Goal: Task Accomplishment & Management: Use online tool/utility

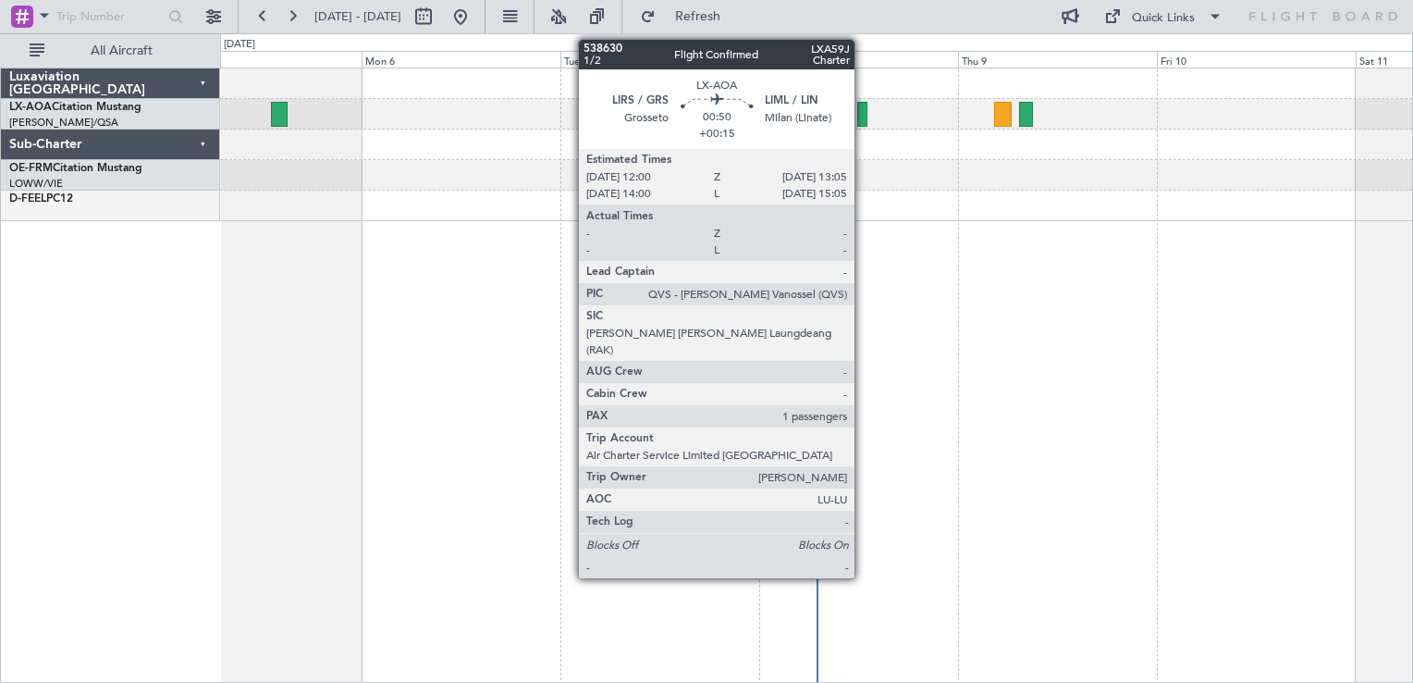
click at [863, 119] on div at bounding box center [861, 114] width 9 height 25
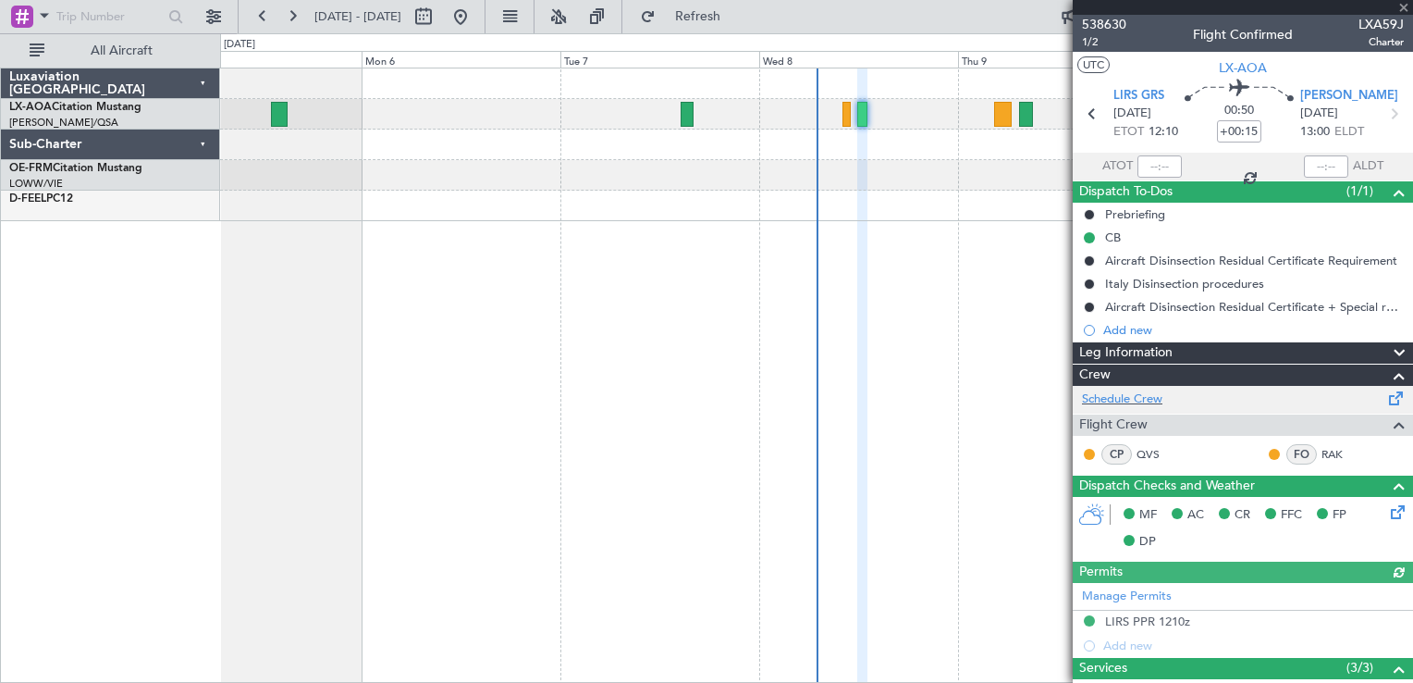
scroll to position [366, 0]
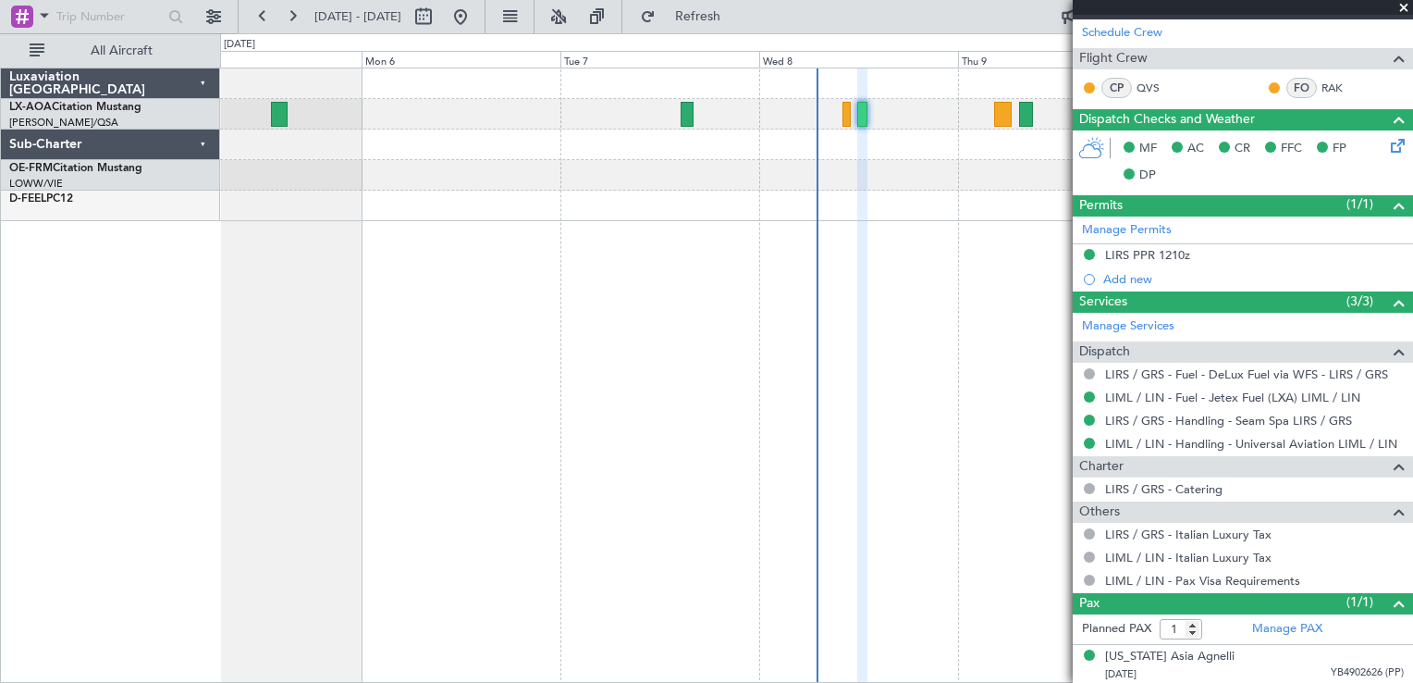
click at [1403, 11] on span at bounding box center [1404, 8] width 18 height 17
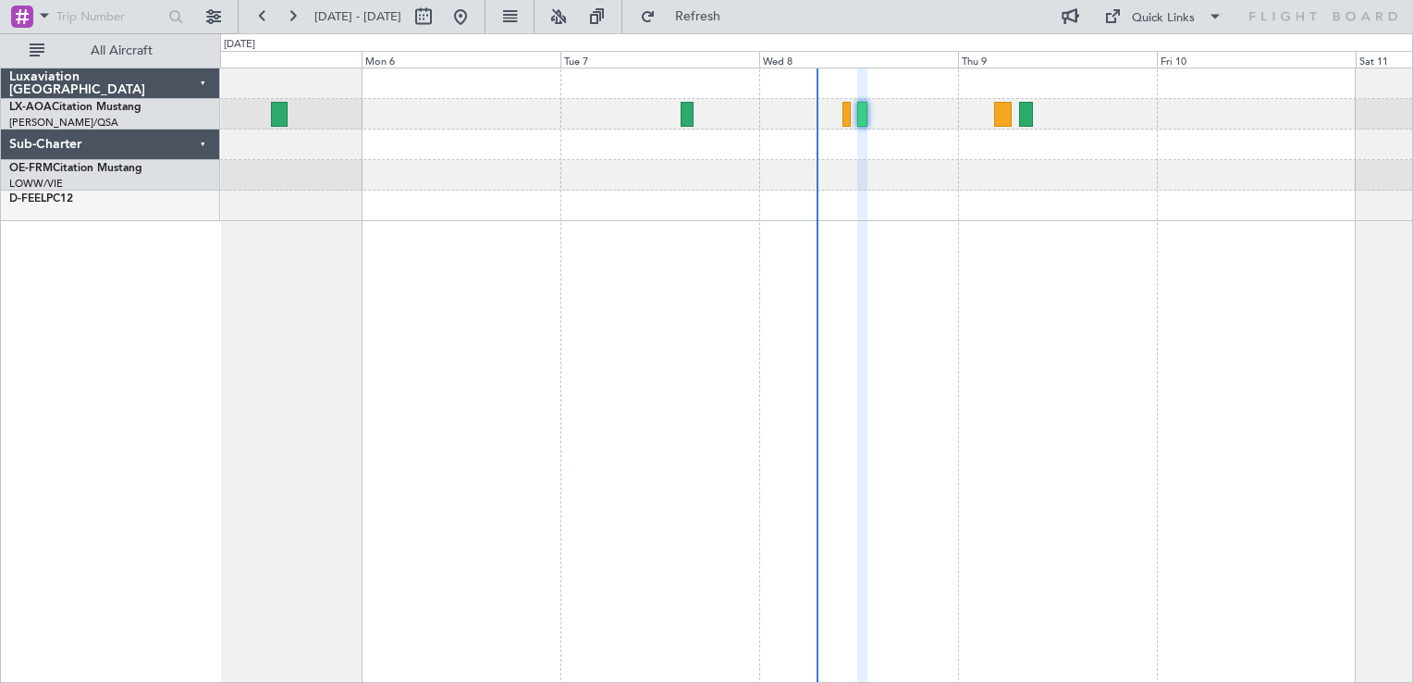
type input "0"
click at [1029, 343] on div "No Crew [GEOGRAPHIC_DATA] ([GEOGRAPHIC_DATA])" at bounding box center [816, 375] width 1193 height 615
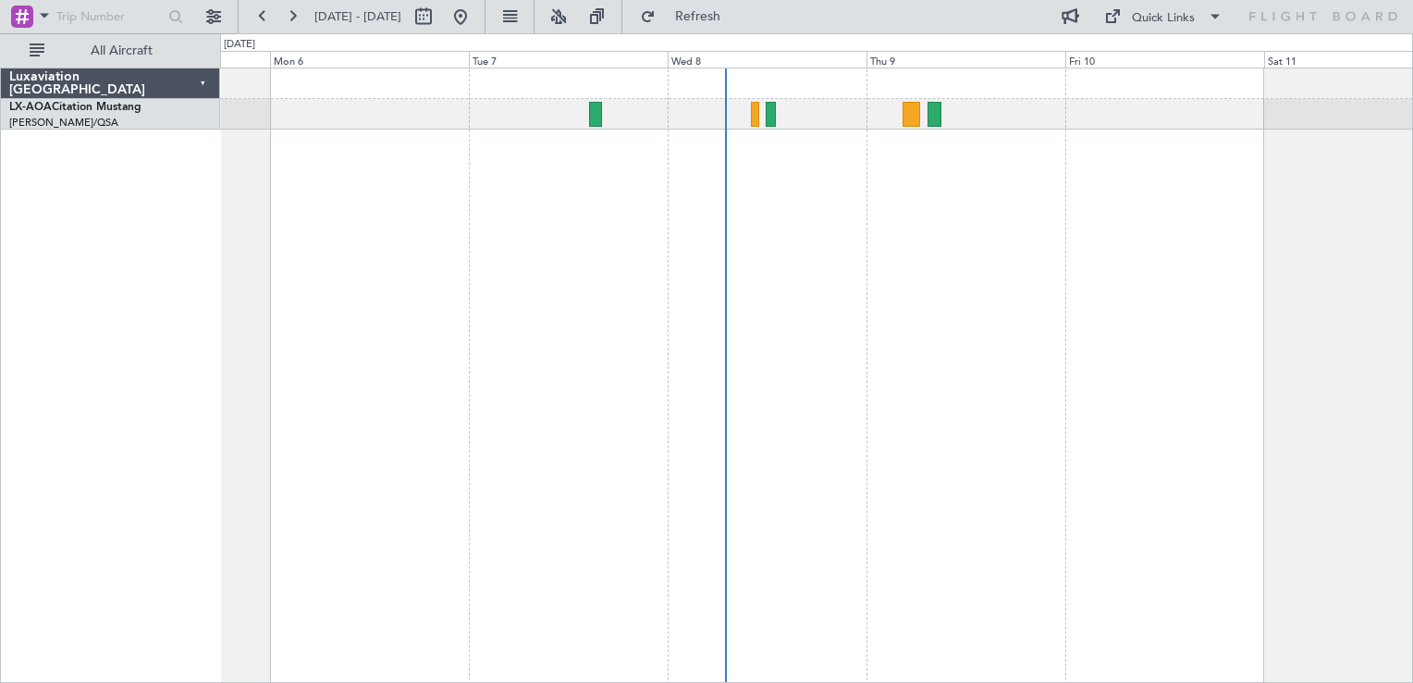
click at [651, 636] on div "No Crew [GEOGRAPHIC_DATA] ([GEOGRAPHIC_DATA])" at bounding box center [816, 375] width 1193 height 615
click at [1295, 428] on div "No Crew [GEOGRAPHIC_DATA] ([GEOGRAPHIC_DATA])" at bounding box center [816, 375] width 1193 height 615
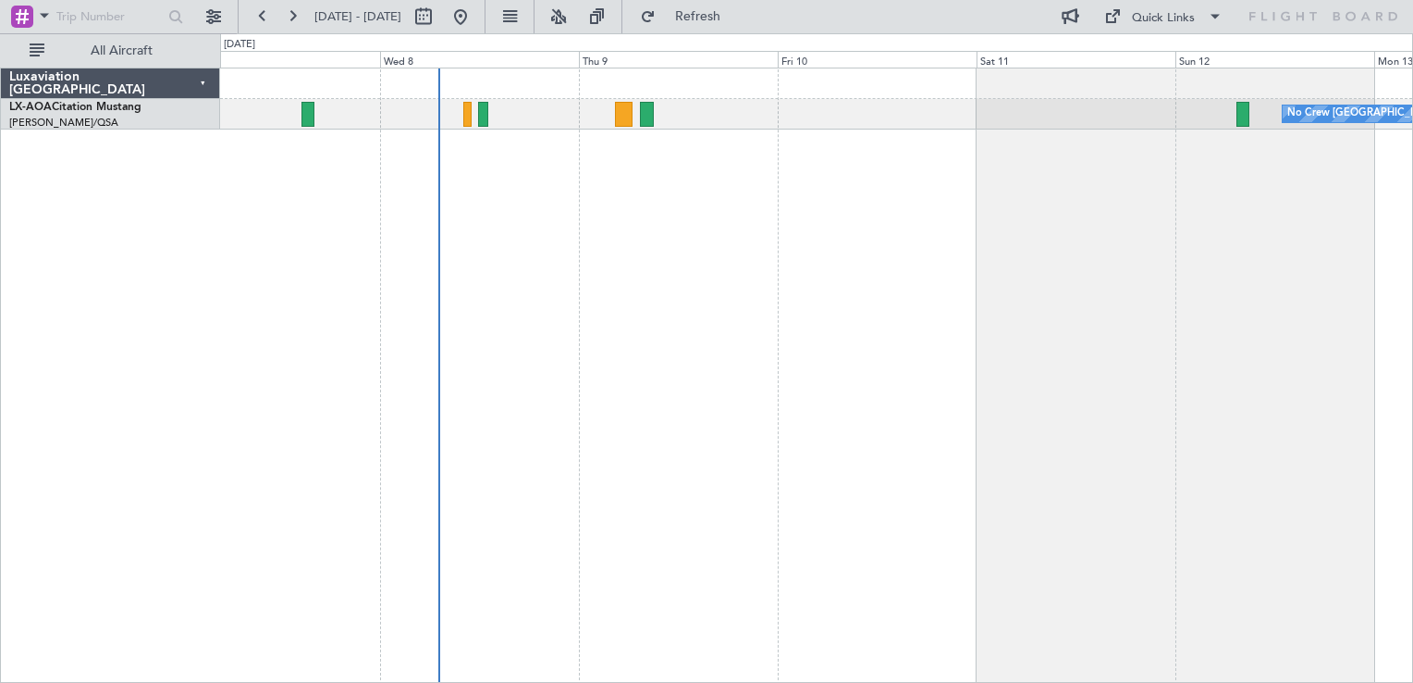
click at [687, 535] on div "No Crew [GEOGRAPHIC_DATA] ([GEOGRAPHIC_DATA])" at bounding box center [816, 375] width 1193 height 615
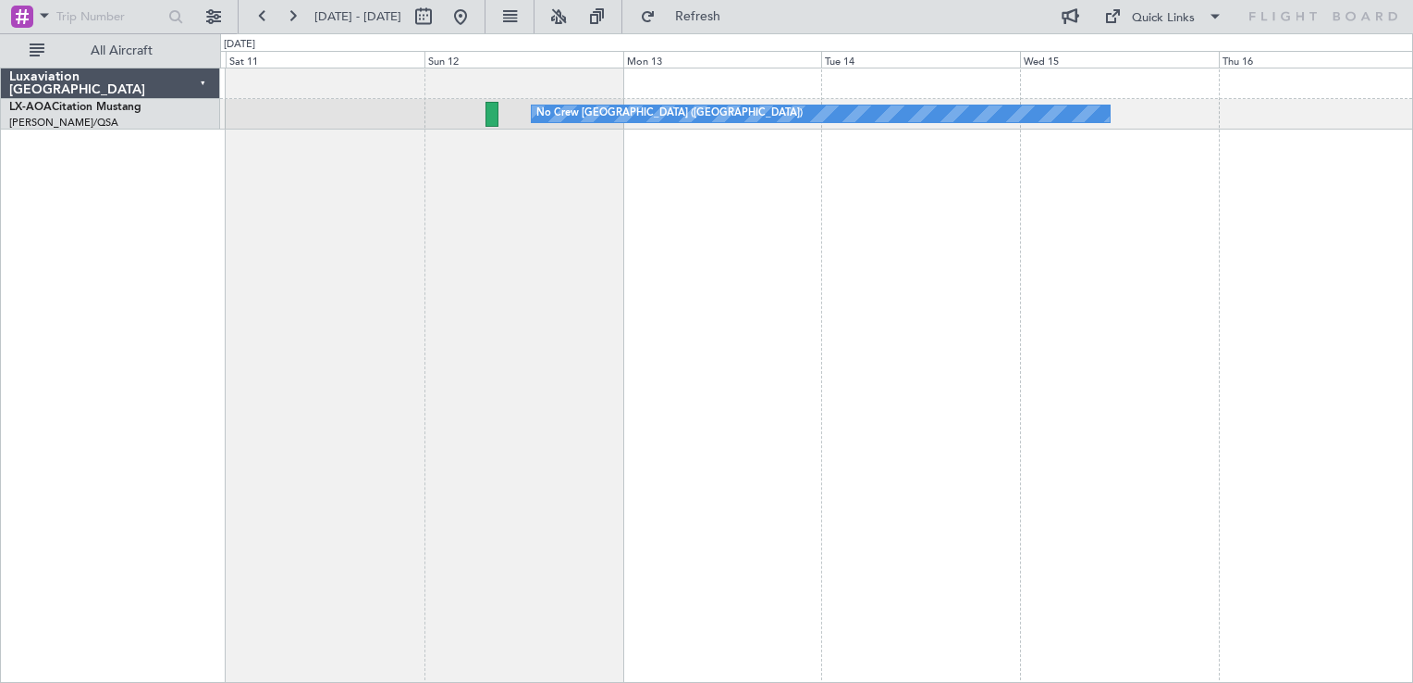
click at [758, 540] on div "No Crew [GEOGRAPHIC_DATA] ([GEOGRAPHIC_DATA])" at bounding box center [816, 375] width 1193 height 615
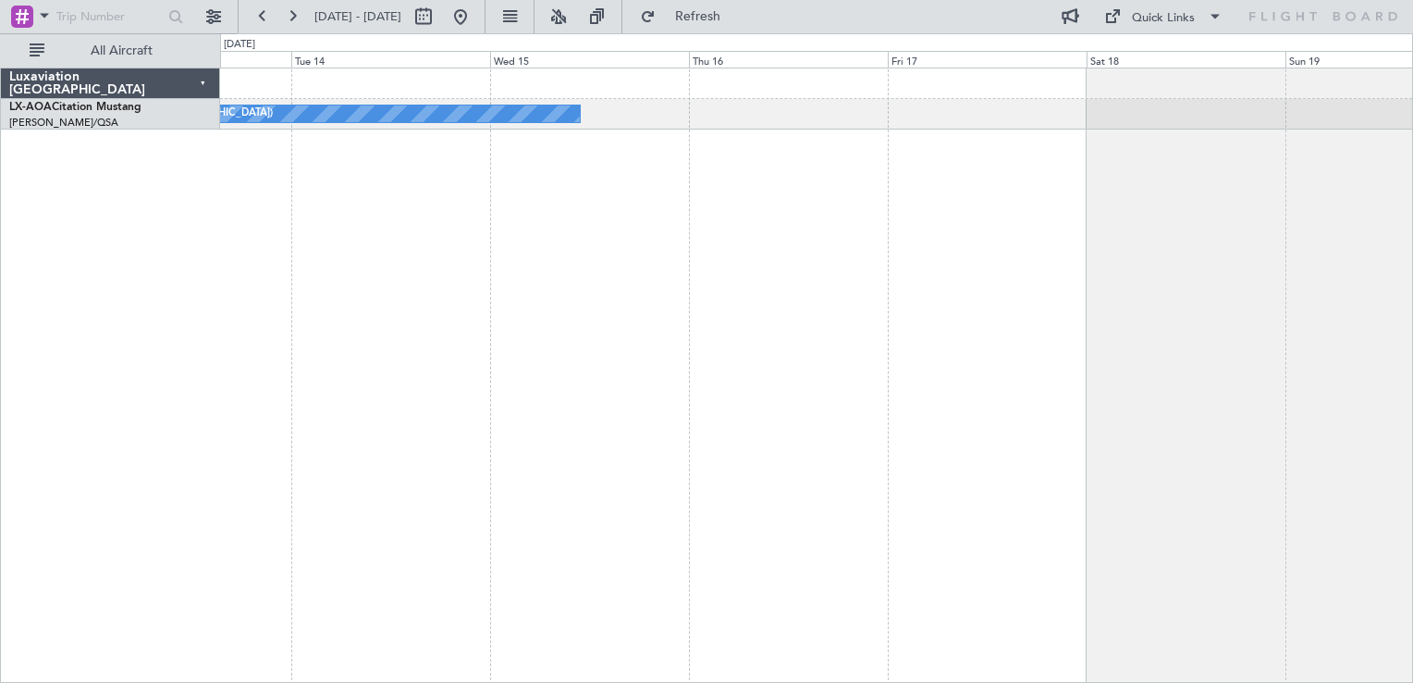
click at [838, 461] on div "No Crew [GEOGRAPHIC_DATA] ([GEOGRAPHIC_DATA]) Planned Maint [GEOGRAPHIC_DATA] N…" at bounding box center [816, 375] width 1193 height 615
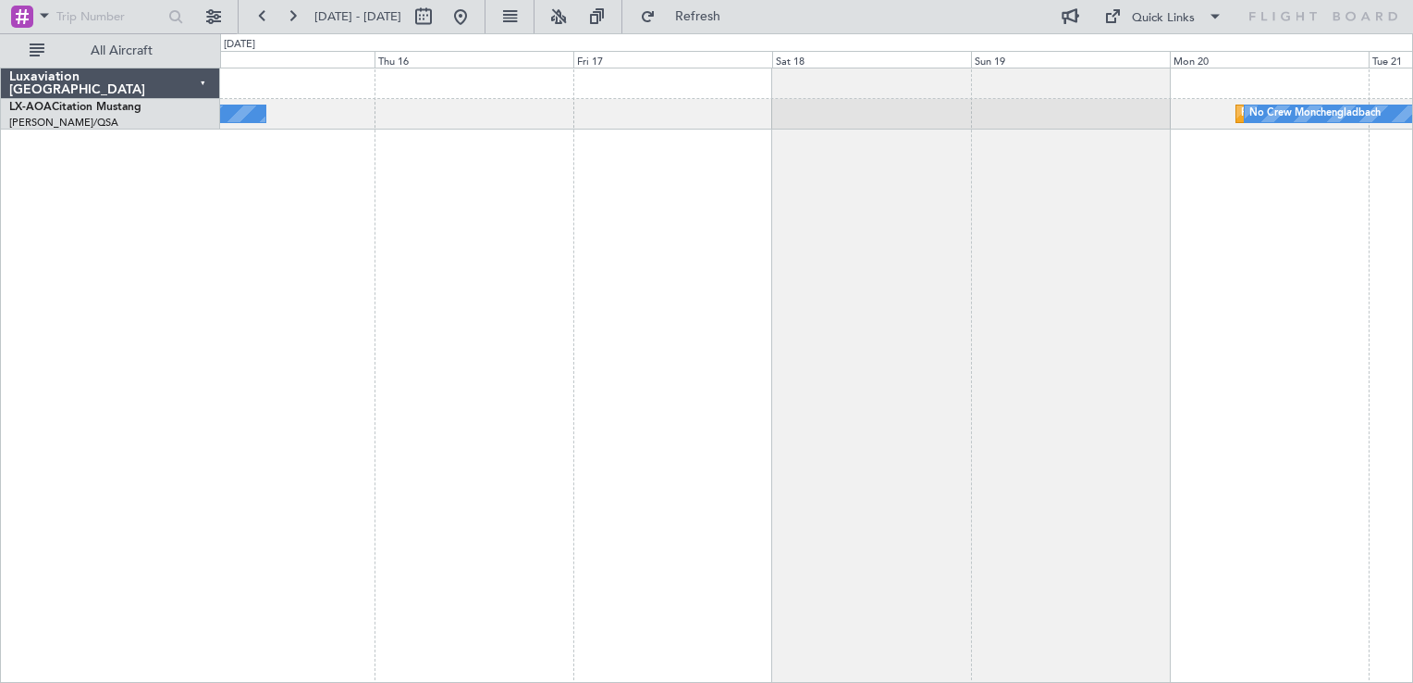
click at [630, 447] on div "No Crew [GEOGRAPHIC_DATA] ([GEOGRAPHIC_DATA]) Planned Maint [GEOGRAPHIC_DATA] N…" at bounding box center [816, 375] width 1193 height 615
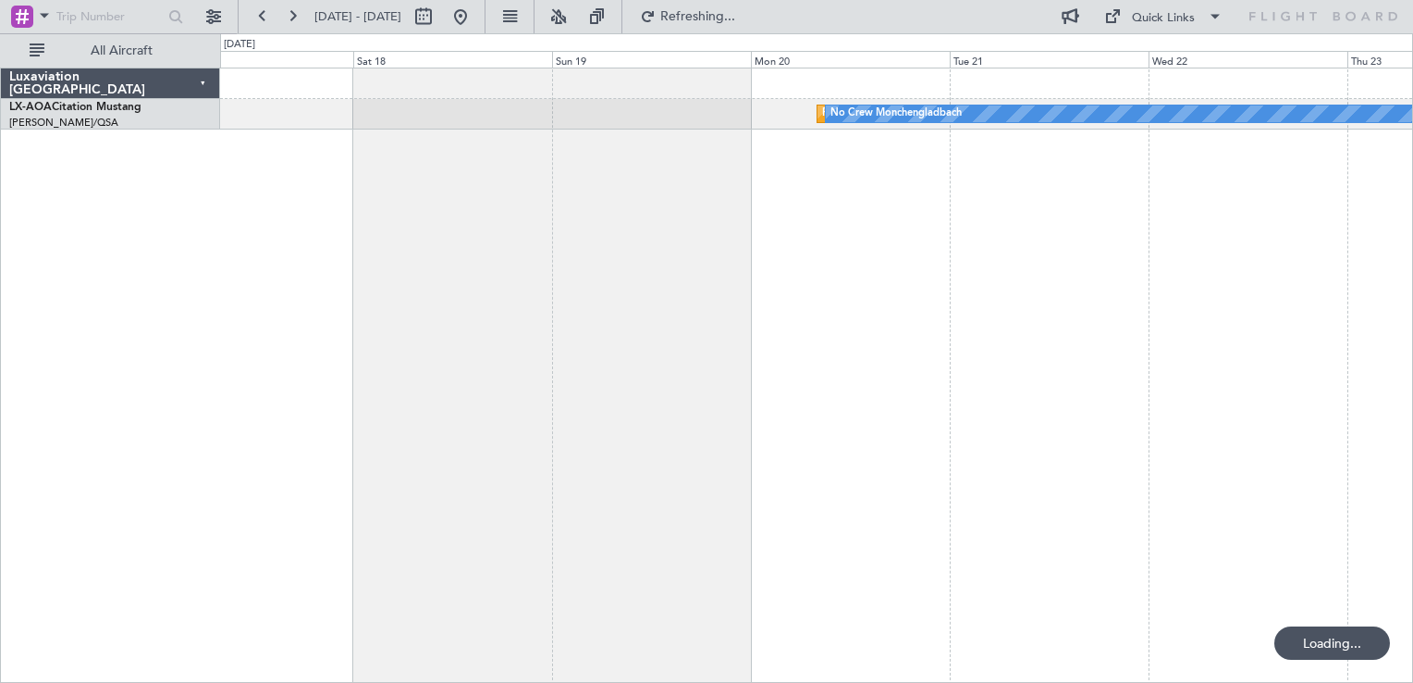
click at [570, 371] on div "Planned Maint [GEOGRAPHIC_DATA] No Crew [GEOGRAPHIC_DATA]" at bounding box center [816, 375] width 1193 height 615
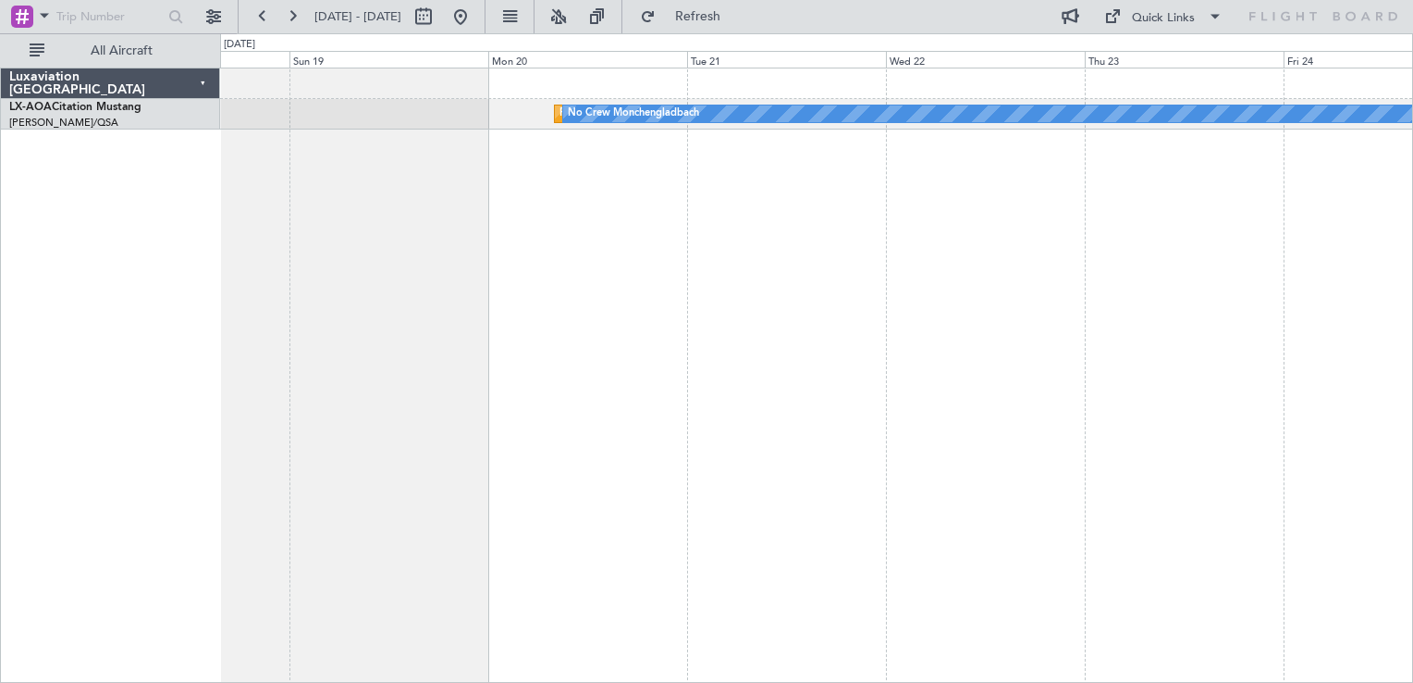
click at [807, 242] on div "Planned Maint [GEOGRAPHIC_DATA] No Crew [GEOGRAPHIC_DATA]" at bounding box center [816, 375] width 1193 height 615
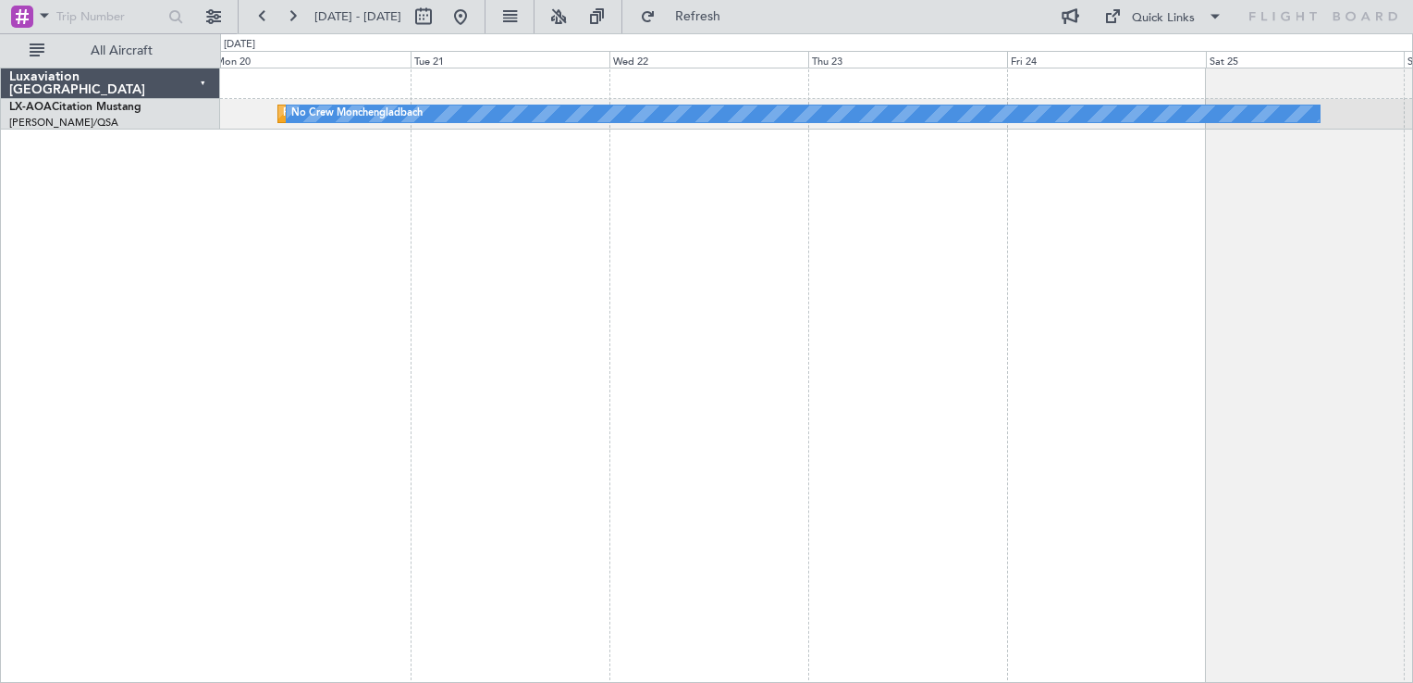
click at [464, 339] on div "Planned Maint [GEOGRAPHIC_DATA] No Crew [GEOGRAPHIC_DATA]" at bounding box center [816, 375] width 1193 height 615
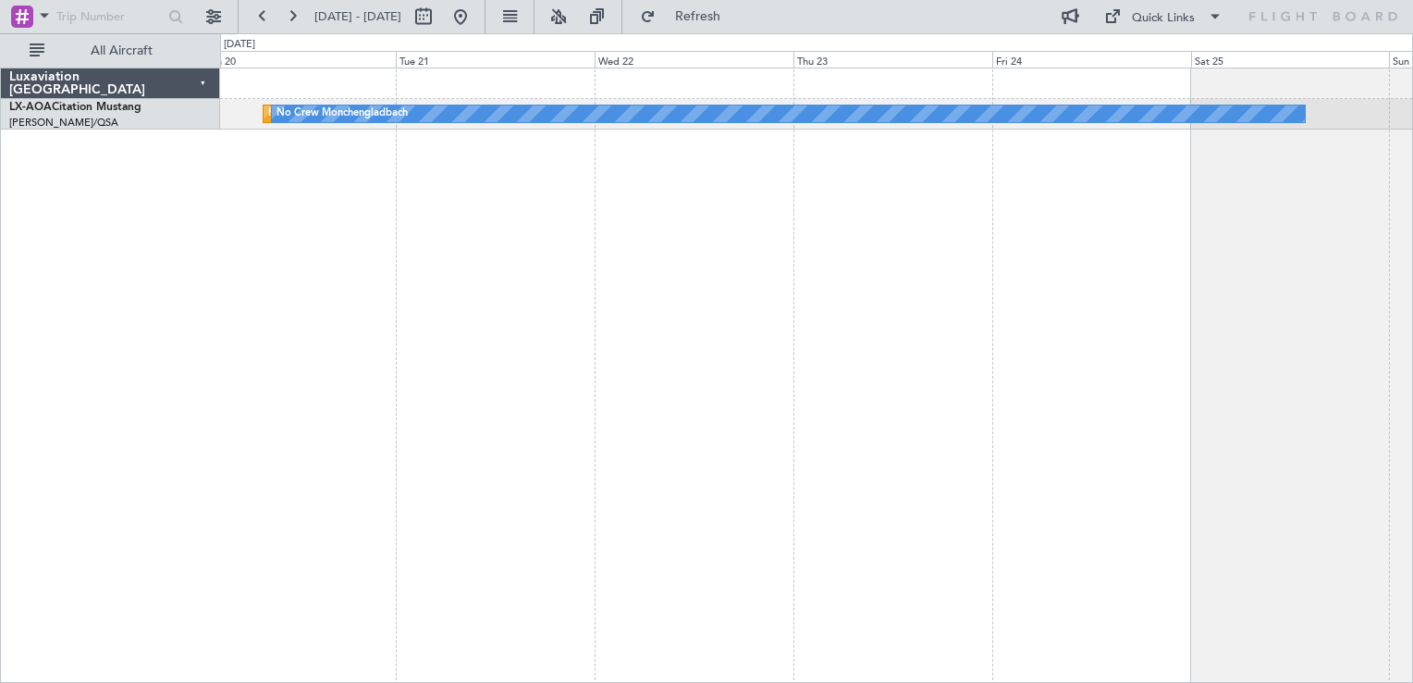
click at [790, 280] on div "Planned Maint [GEOGRAPHIC_DATA] No Crew [GEOGRAPHIC_DATA]" at bounding box center [816, 375] width 1193 height 615
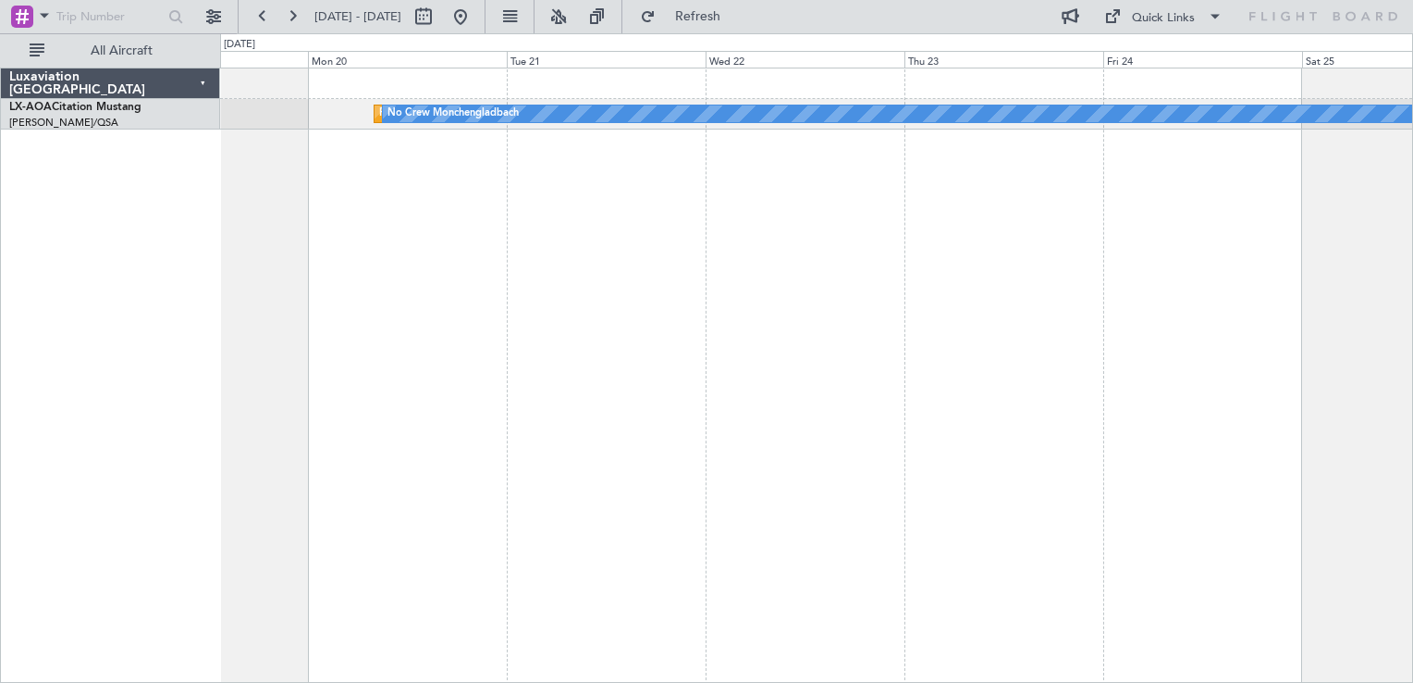
click at [864, 228] on div "Planned Maint [GEOGRAPHIC_DATA] No Crew [GEOGRAPHIC_DATA]" at bounding box center [816, 375] width 1193 height 615
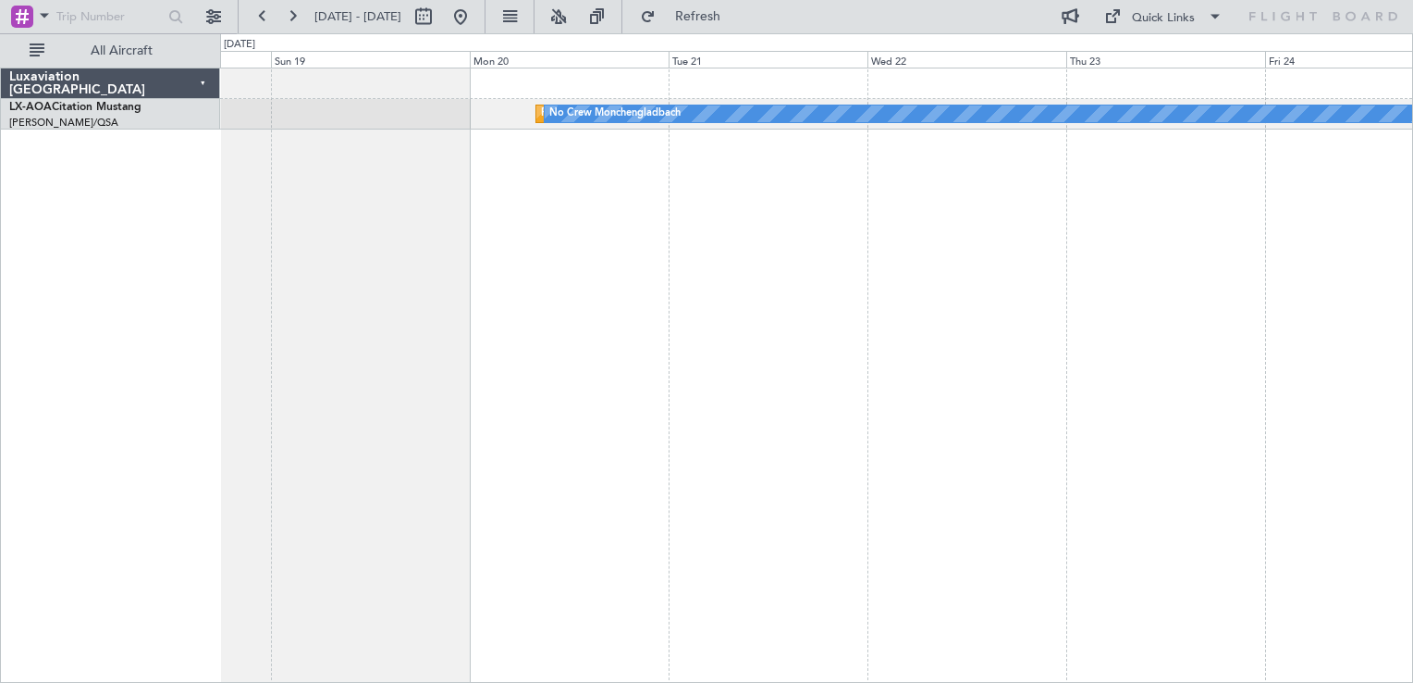
click at [897, 296] on div "Planned Maint [GEOGRAPHIC_DATA] No Crew [GEOGRAPHIC_DATA]" at bounding box center [816, 375] width 1193 height 615
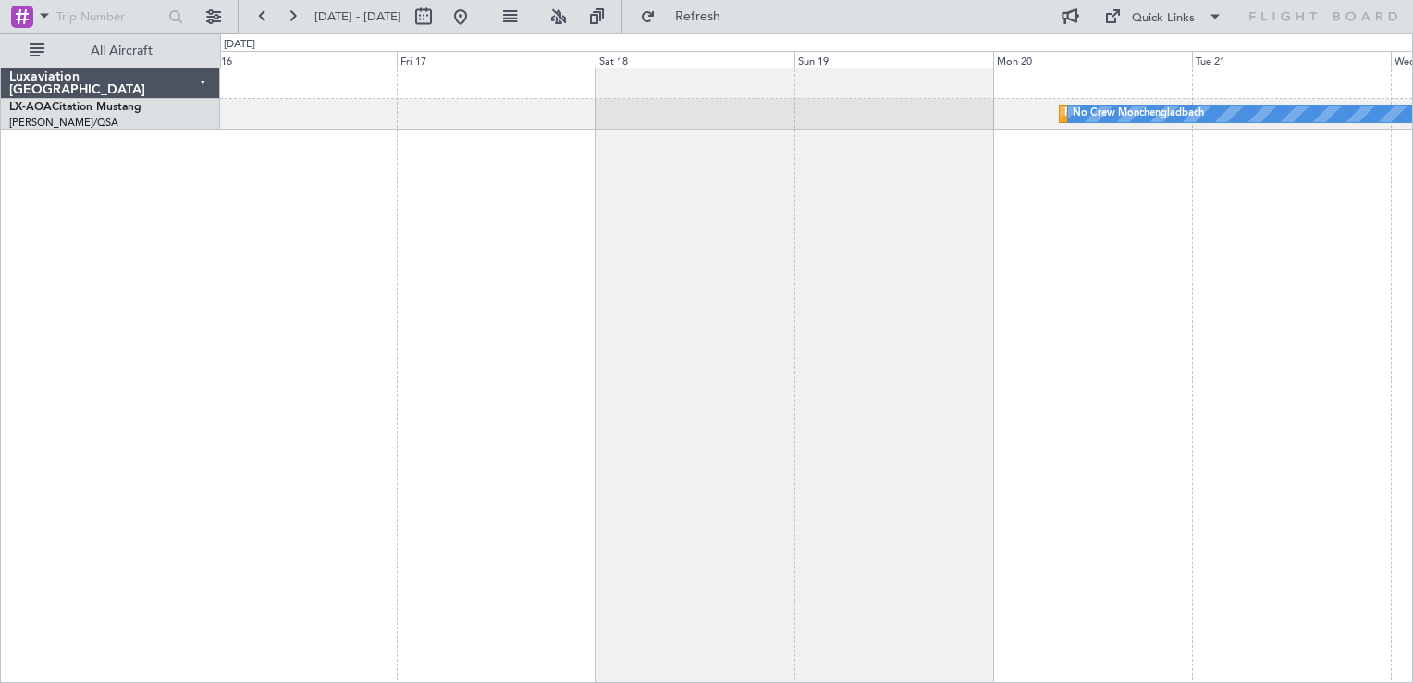
click at [1036, 290] on div "Planned Maint [GEOGRAPHIC_DATA] No Crew [GEOGRAPHIC_DATA] No Crew [GEOGRAPHIC_D…" at bounding box center [816, 375] width 1193 height 615
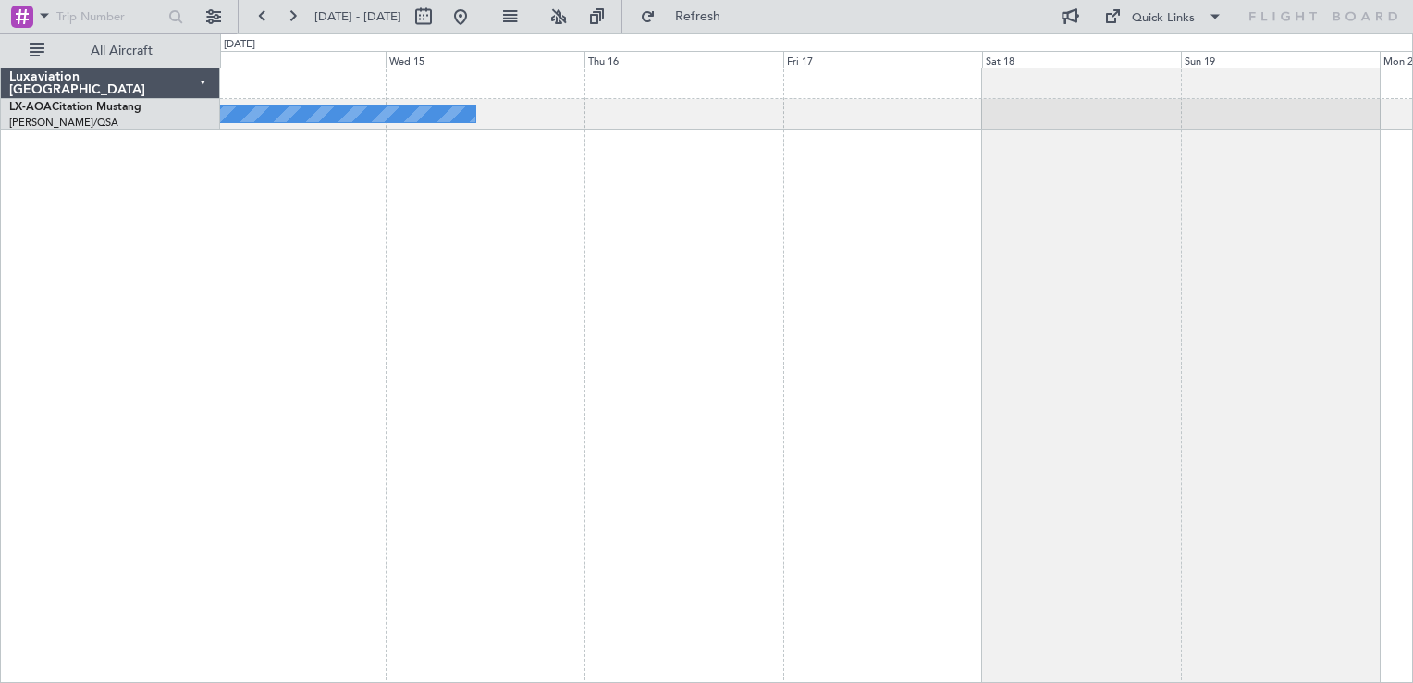
click at [1159, 286] on div "No Crew [GEOGRAPHIC_DATA] ([GEOGRAPHIC_DATA]) No Crew [GEOGRAPHIC_DATA] Planned…" at bounding box center [816, 375] width 1193 height 615
click at [706, 191] on div "No Crew [GEOGRAPHIC_DATA] ([GEOGRAPHIC_DATA]) No Crew [GEOGRAPHIC_DATA] Planned…" at bounding box center [816, 375] width 1193 height 615
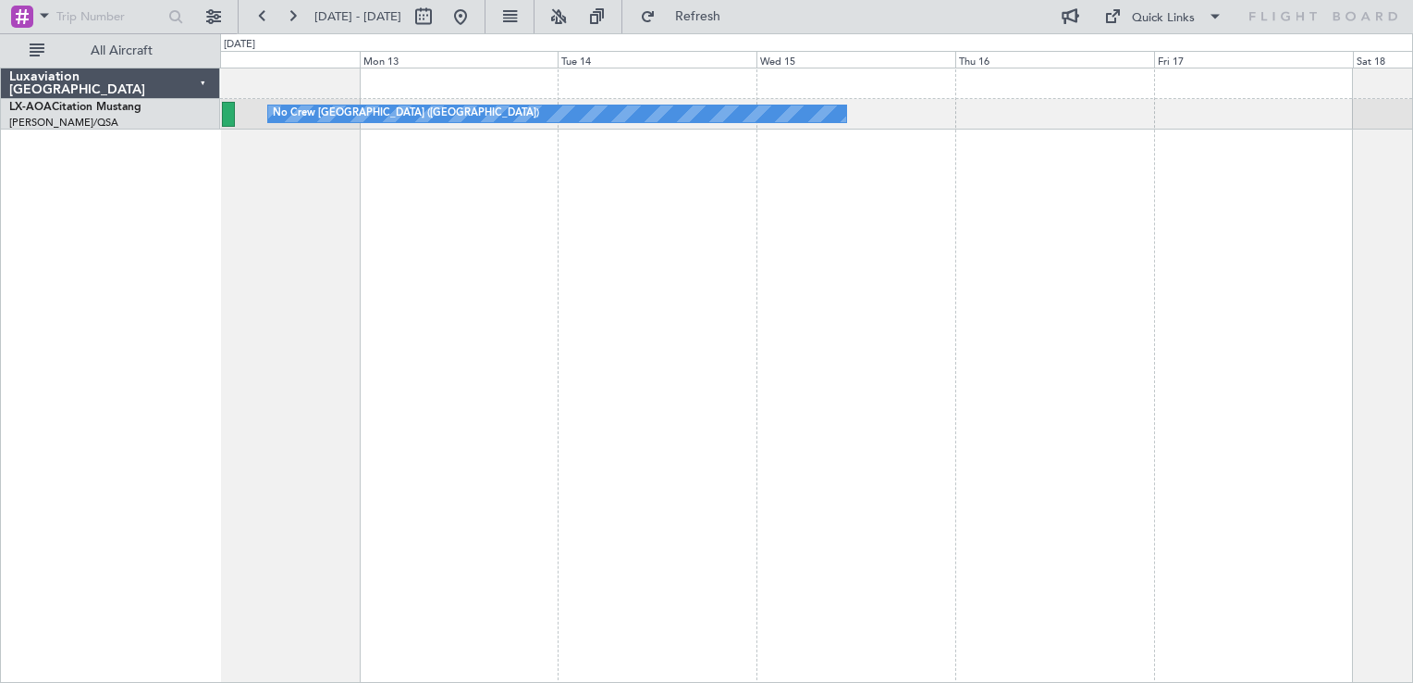
click at [1083, 323] on div "No Crew [GEOGRAPHIC_DATA] ([GEOGRAPHIC_DATA])" at bounding box center [816, 375] width 1193 height 615
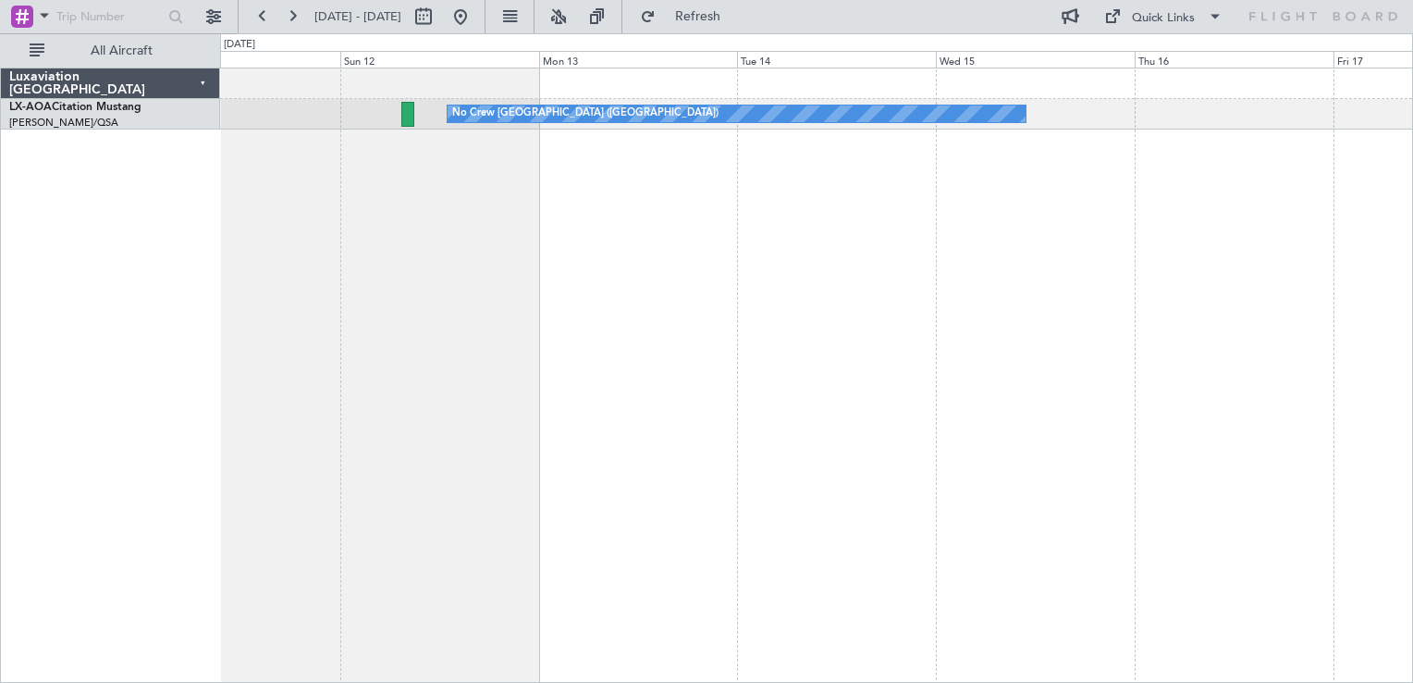
click at [851, 313] on div "No Crew [GEOGRAPHIC_DATA] ([GEOGRAPHIC_DATA])" at bounding box center [816, 375] width 1193 height 615
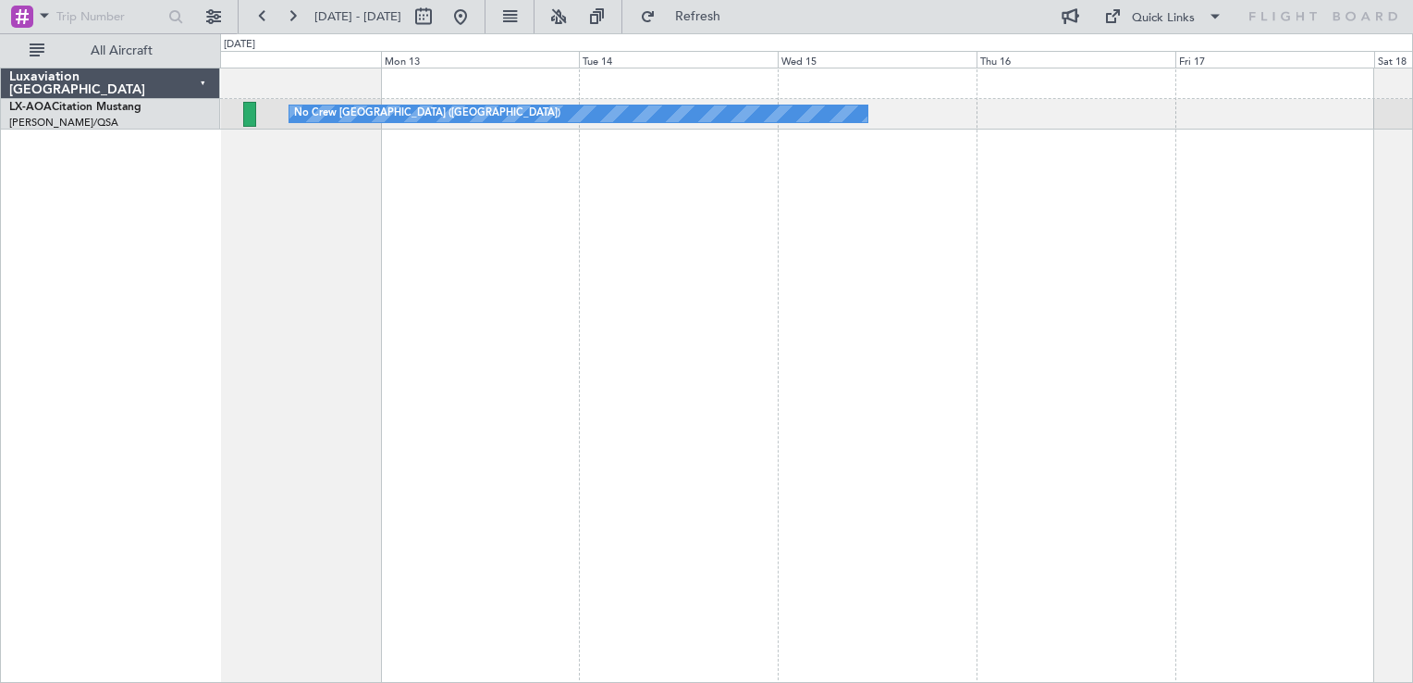
click at [561, 392] on div "No Crew [GEOGRAPHIC_DATA] ([GEOGRAPHIC_DATA])" at bounding box center [816, 375] width 1193 height 615
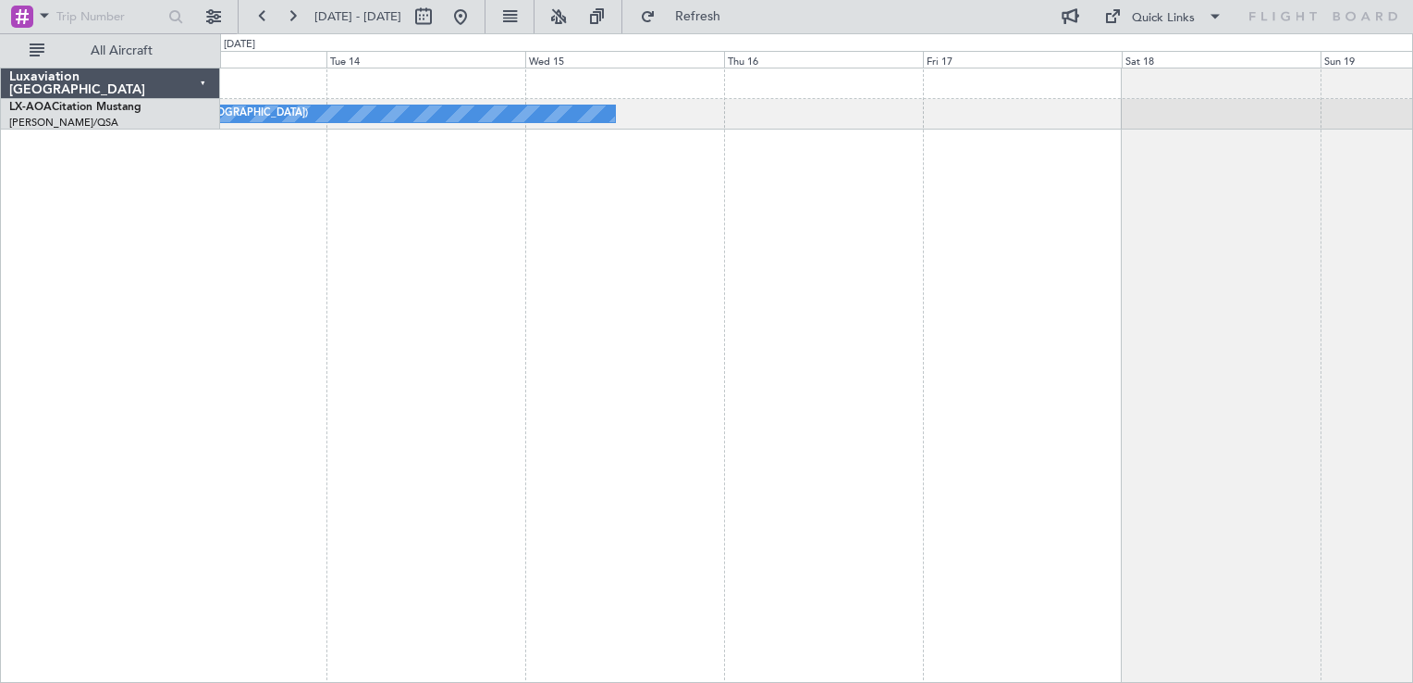
click at [771, 195] on div "No Crew [GEOGRAPHIC_DATA] ([GEOGRAPHIC_DATA]) Planned Maint [GEOGRAPHIC_DATA] N…" at bounding box center [816, 375] width 1193 height 615
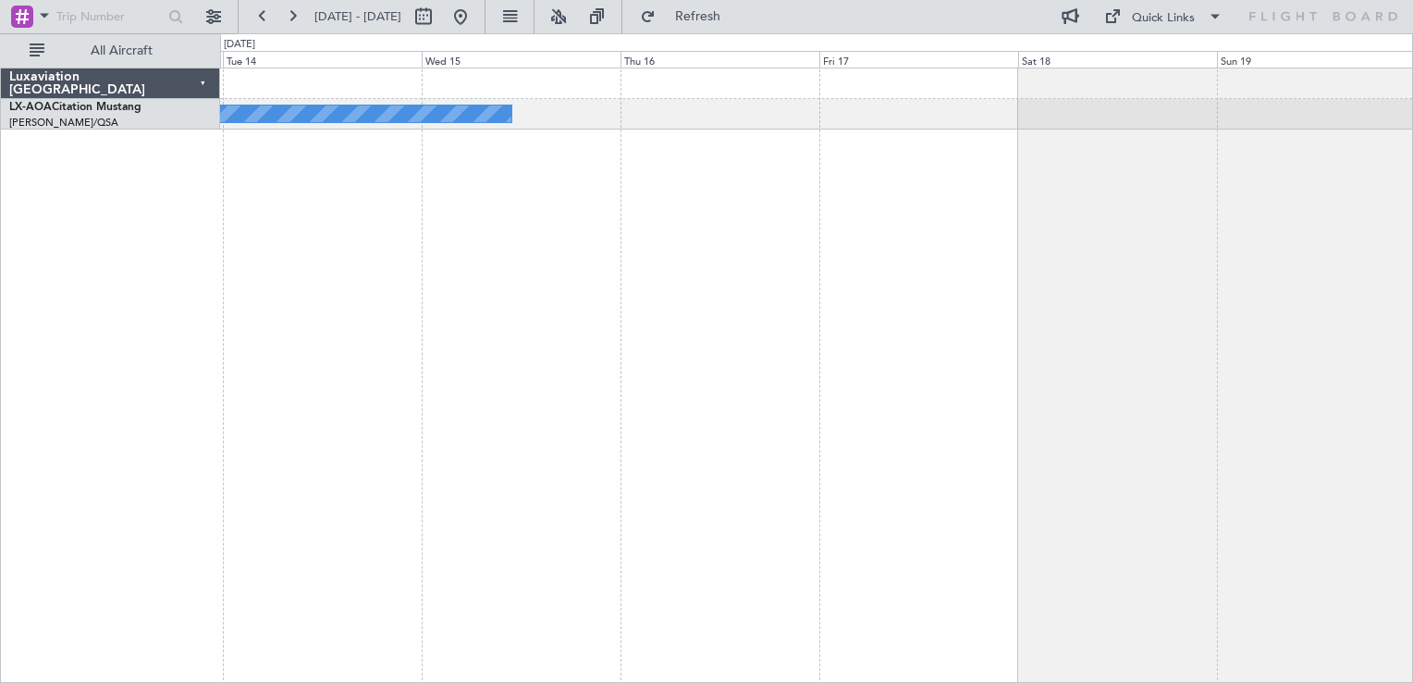
click at [618, 287] on div "No Crew [GEOGRAPHIC_DATA] ([GEOGRAPHIC_DATA]) Planned Maint [GEOGRAPHIC_DATA] N…" at bounding box center [816, 375] width 1193 height 615
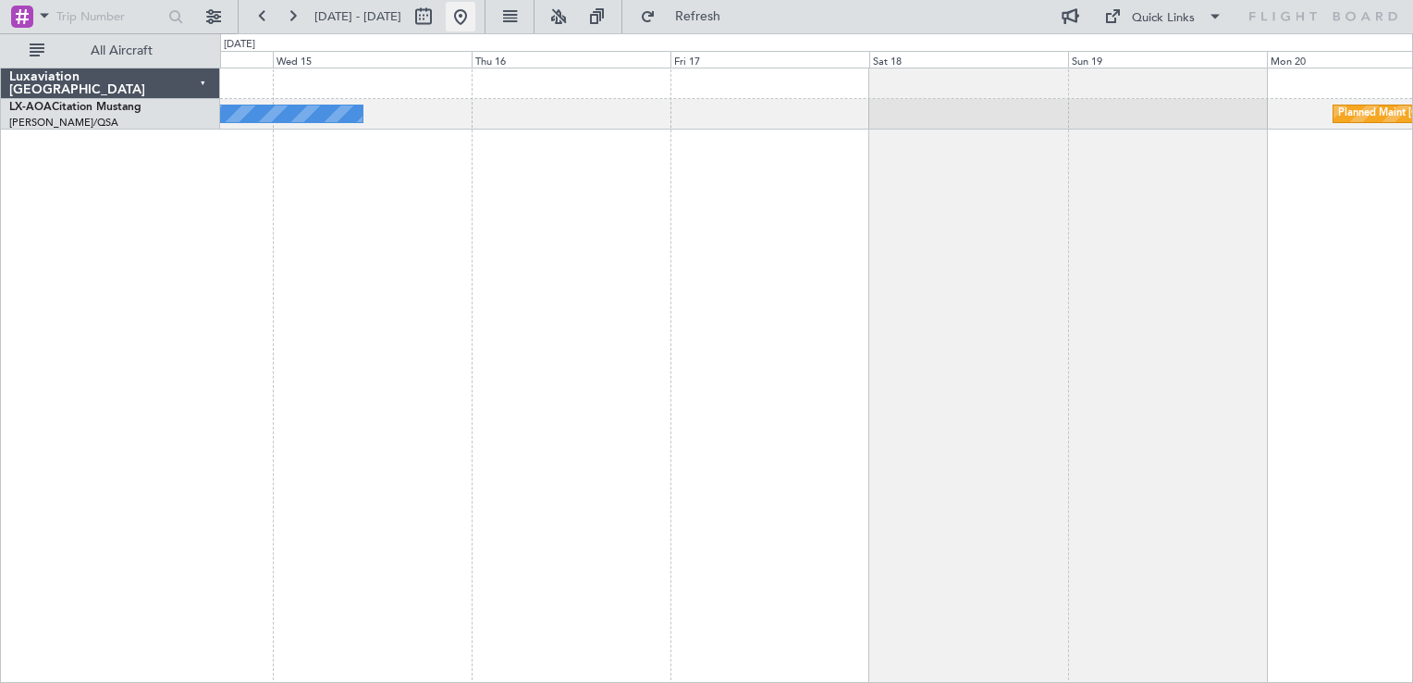
click at [475, 18] on button at bounding box center [461, 17] width 30 height 30
